Goal: Use online tool/utility: Use online tool/utility

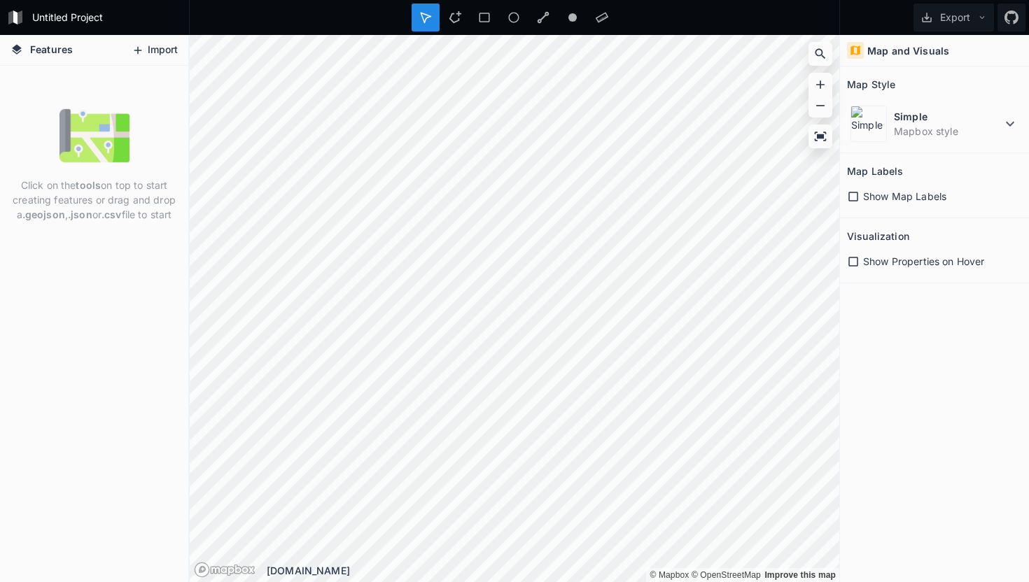
click at [159, 50] on button "Import" at bounding box center [155, 50] width 60 height 22
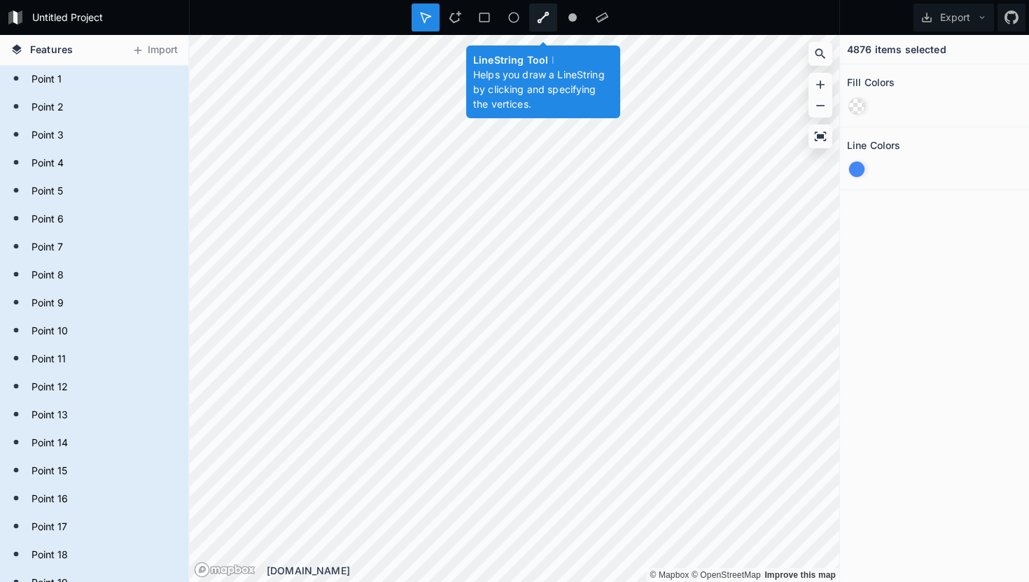
click at [558, 24] on div at bounding box center [572, 17] width 28 height 28
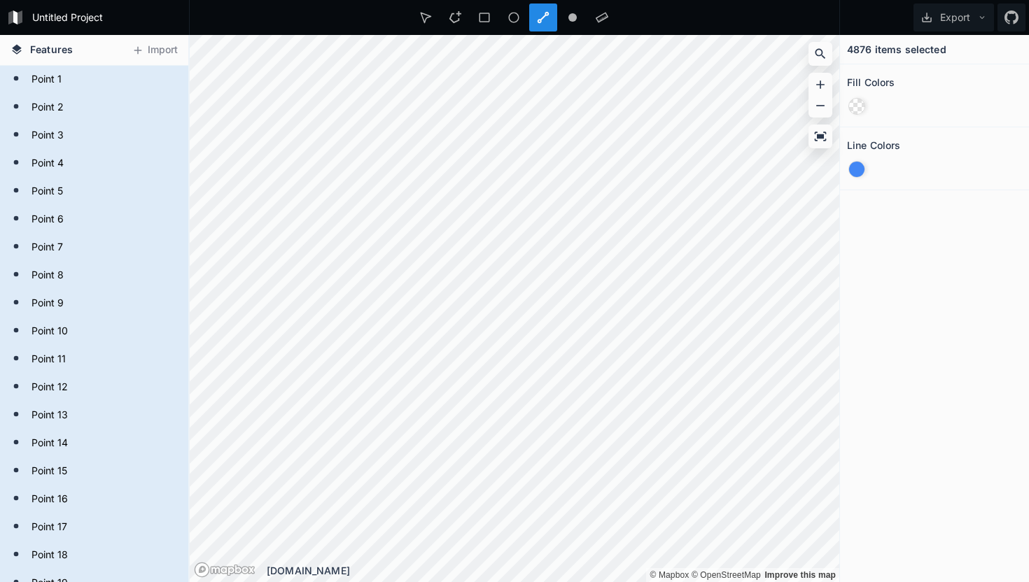
click at [22, 49] on icon at bounding box center [16, 49] width 13 height 13
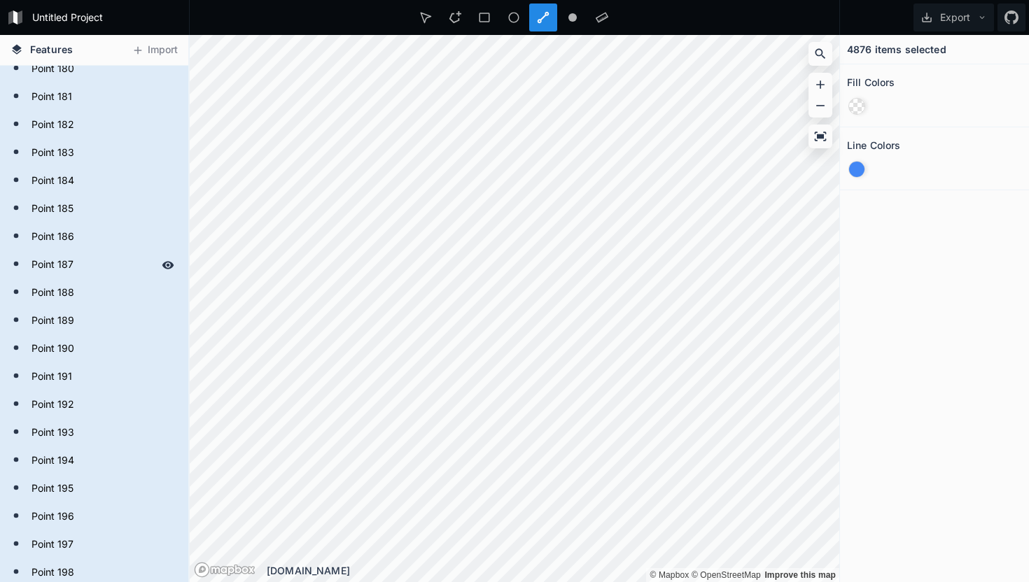
scroll to position [5113, 0]
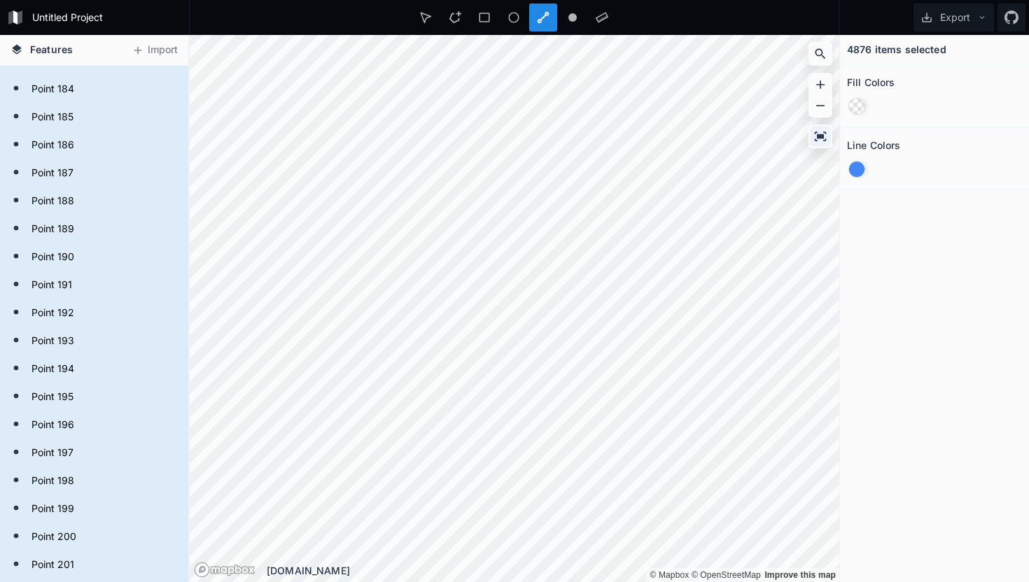
click at [820, 136] on icon at bounding box center [821, 136] width 12 height 9
click at [819, 108] on icon at bounding box center [820, 106] width 14 height 14
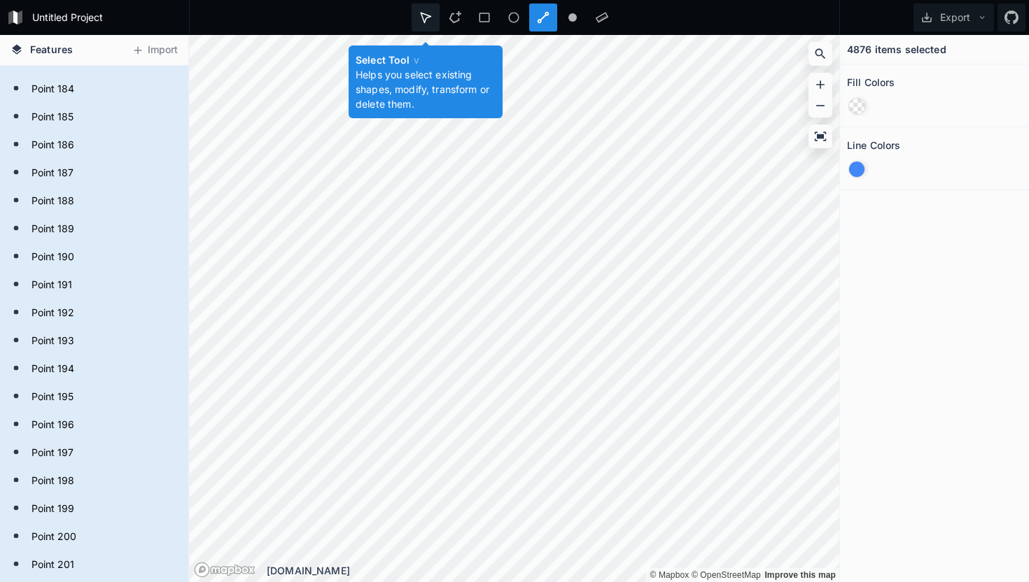
click at [425, 23] on icon at bounding box center [425, 17] width 13 height 13
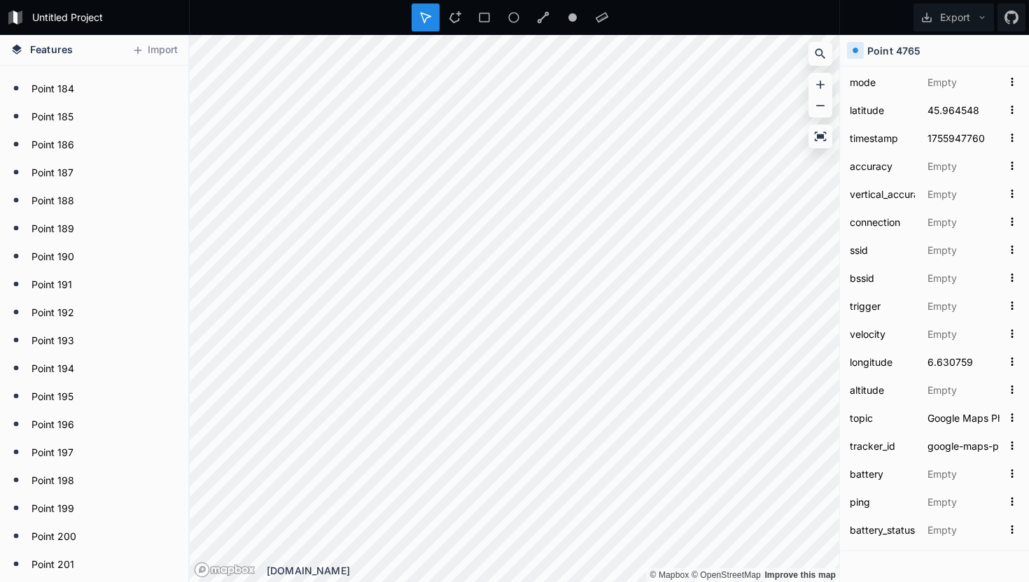
scroll to position [608, 0]
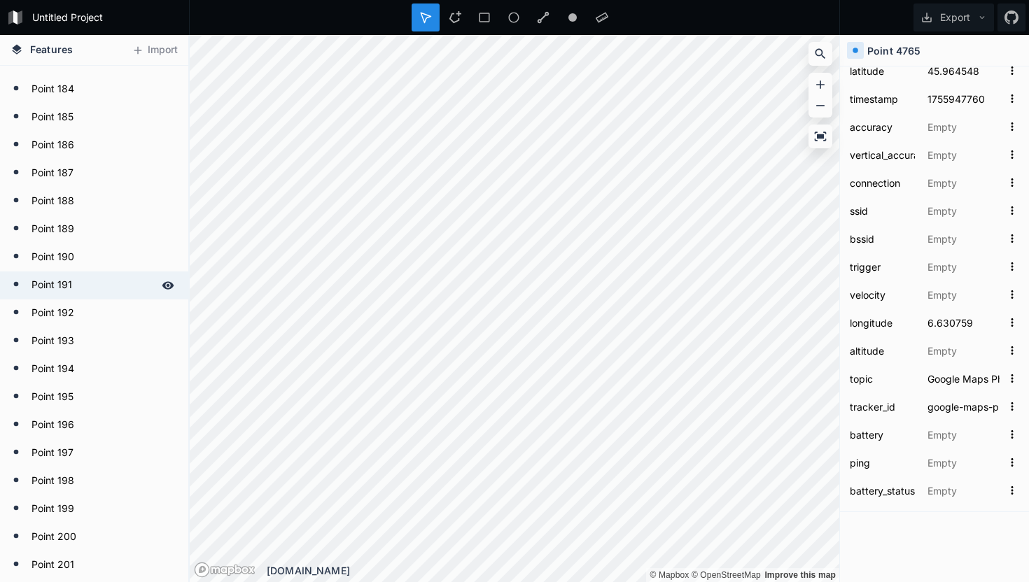
click at [97, 291] on form "Point 191" at bounding box center [92, 285] width 131 height 21
type input "45.410534"
type input "1753629780"
type input "8.006605"
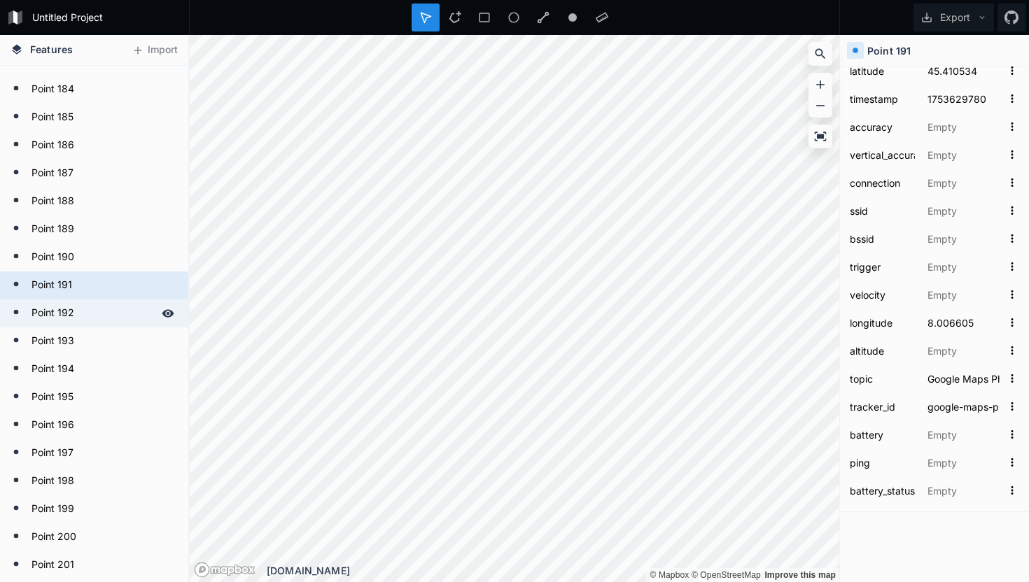
click at [91, 326] on div "Point 192" at bounding box center [94, 314] width 188 height 28
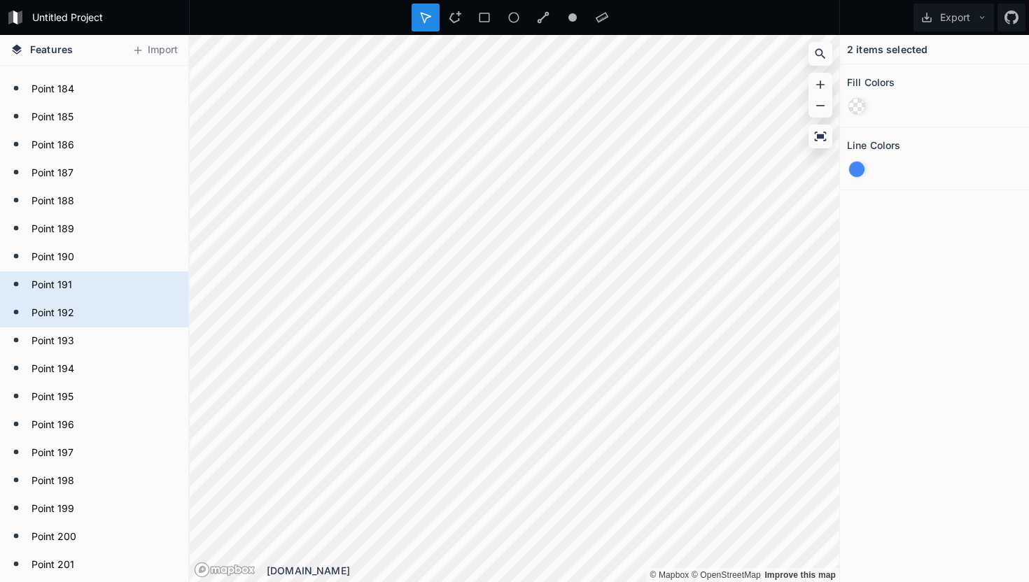
click at [856, 172] on div at bounding box center [856, 169] width 15 height 15
